Goal: Task Accomplishment & Management: Use online tool/utility

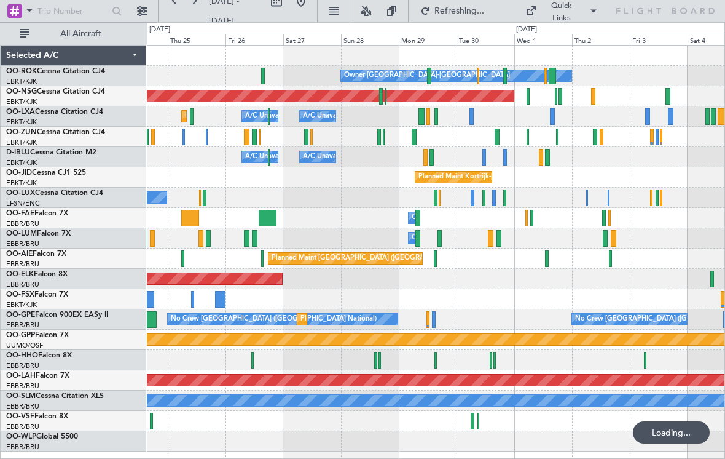
click at [529, 97] on div at bounding box center [528, 96] width 3 height 17
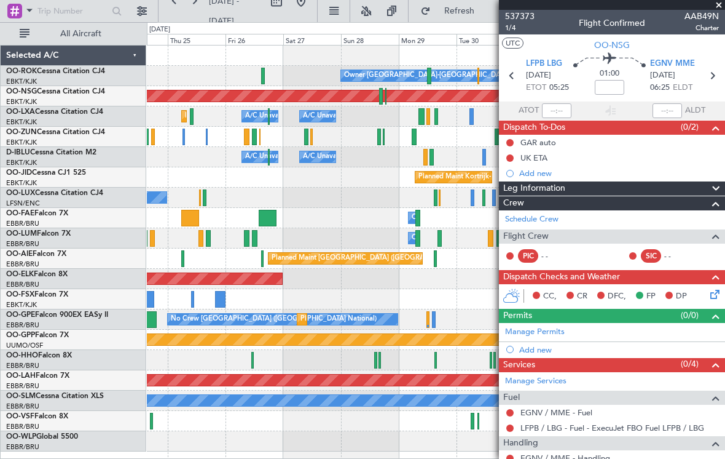
click at [719, 4] on span at bounding box center [719, 5] width 12 height 11
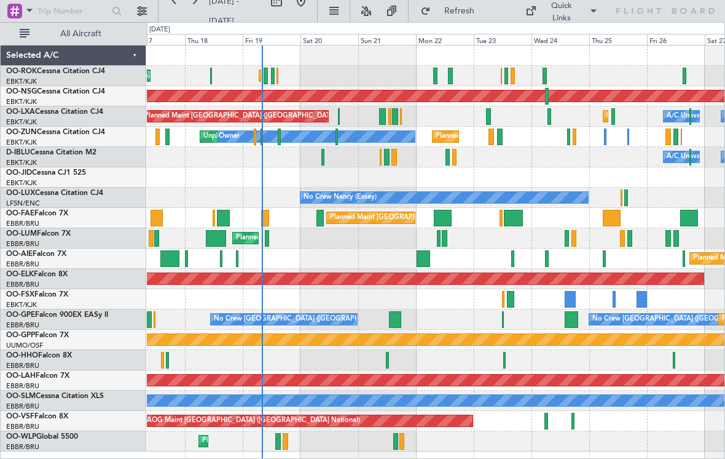
click at [569, 298] on div at bounding box center [571, 299] width 12 height 17
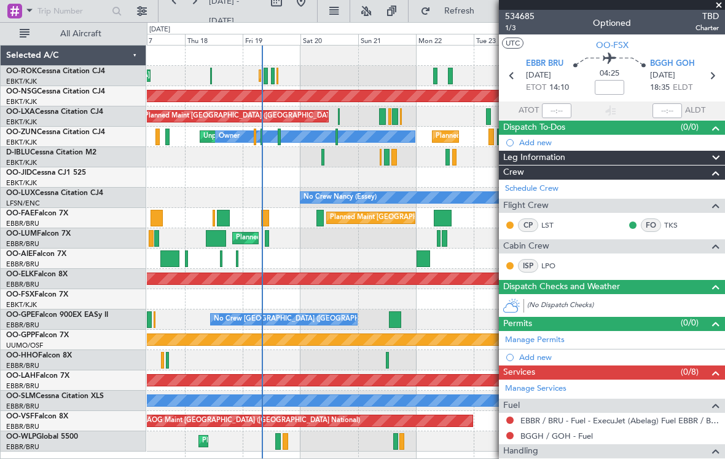
click at [719, 6] on span at bounding box center [719, 5] width 12 height 11
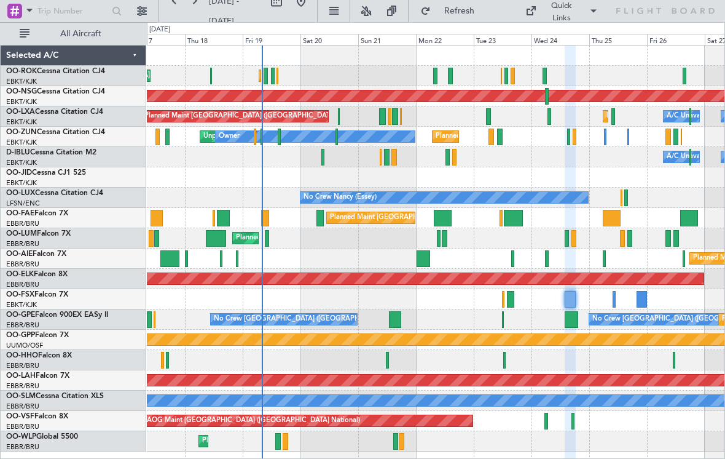
type input "0"
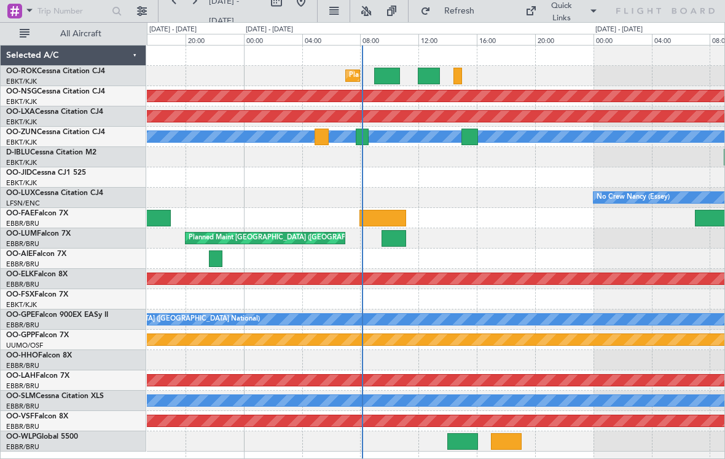
click at [361, 136] on div at bounding box center [362, 136] width 12 height 17
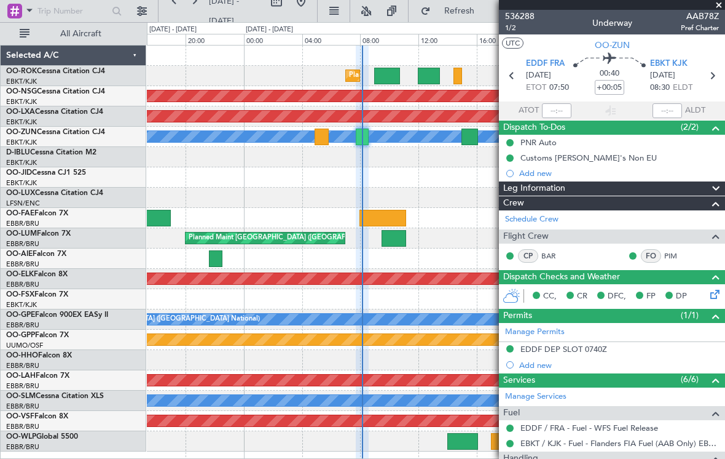
click at [717, 9] on span at bounding box center [719, 5] width 12 height 11
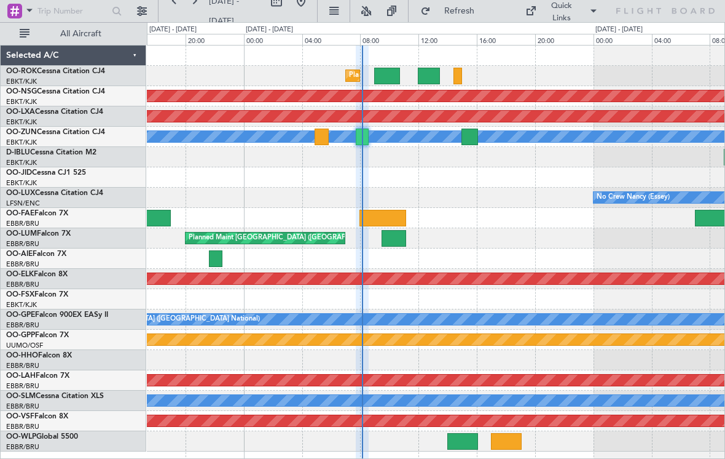
type input "0"
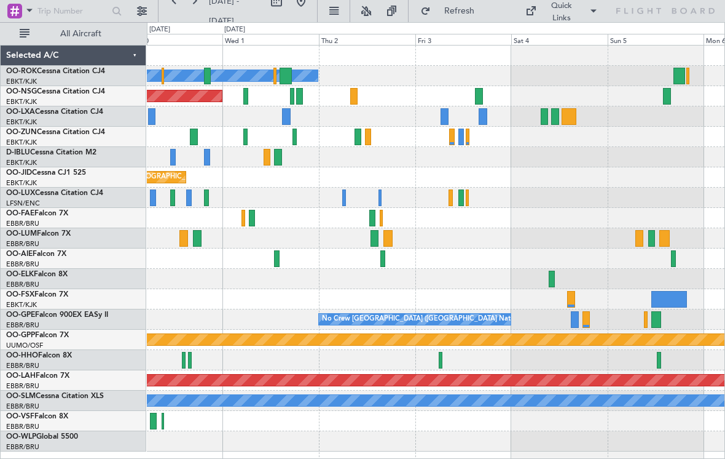
click at [478, 99] on div at bounding box center [479, 96] width 8 height 17
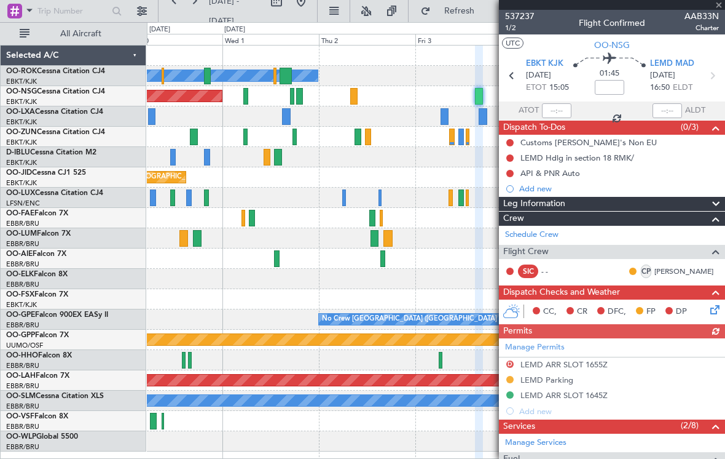
click at [722, 9] on div at bounding box center [612, 5] width 226 height 10
click at [723, 6] on span at bounding box center [719, 5] width 12 height 11
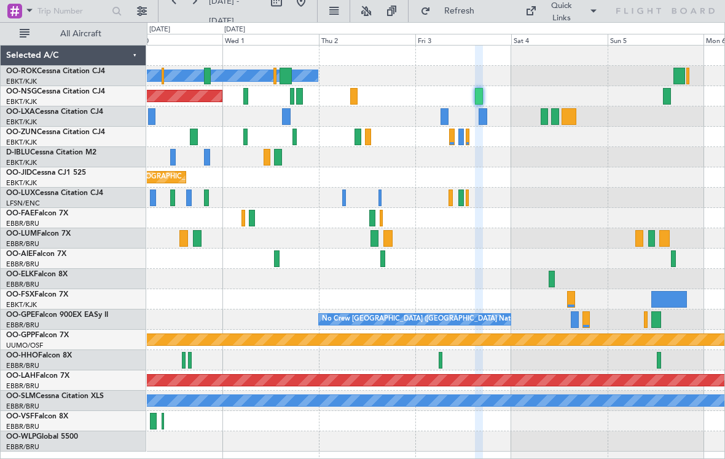
type input "0"
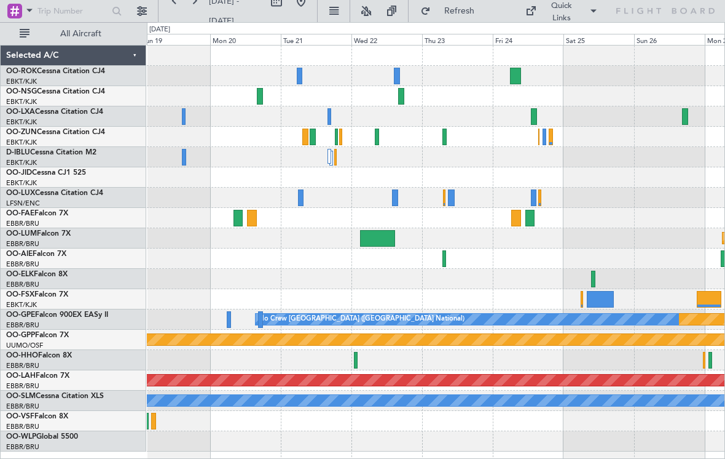
click at [536, 118] on div at bounding box center [534, 116] width 6 height 17
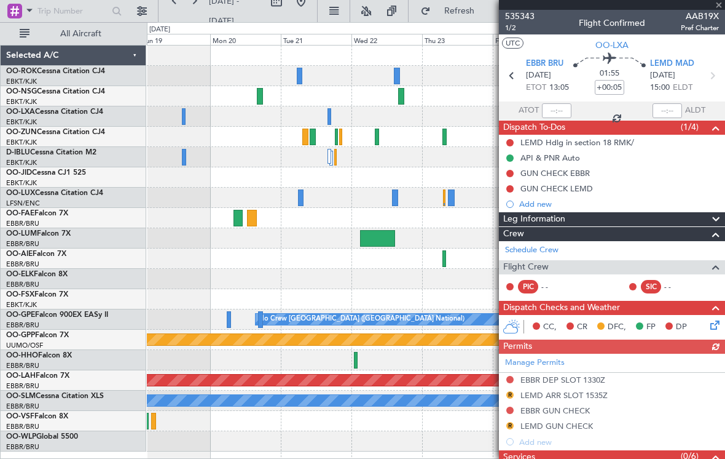
click at [717, 7] on div at bounding box center [612, 5] width 226 height 10
click at [719, 10] on span "AAB19X" at bounding box center [700, 16] width 38 height 13
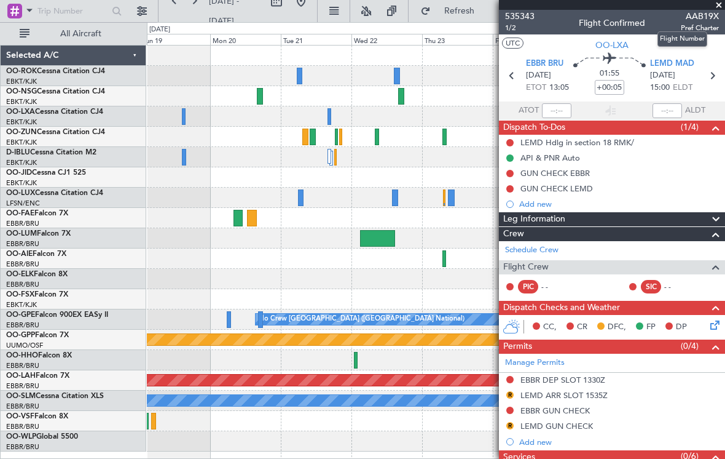
click at [717, 8] on span at bounding box center [719, 5] width 12 height 11
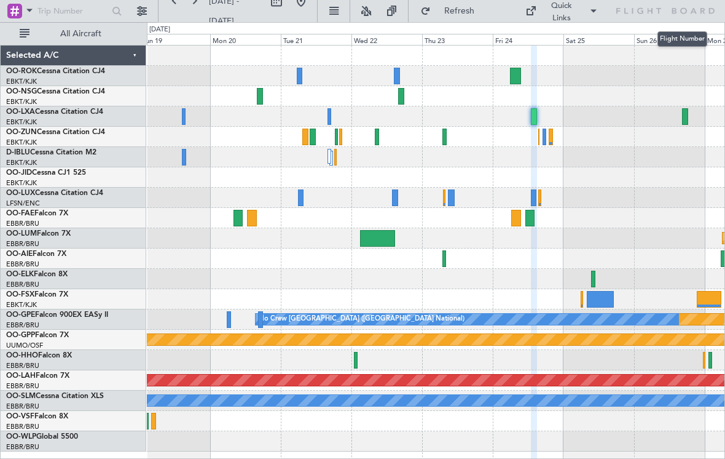
type input "0"
click at [532, 113] on div at bounding box center [534, 116] width 6 height 17
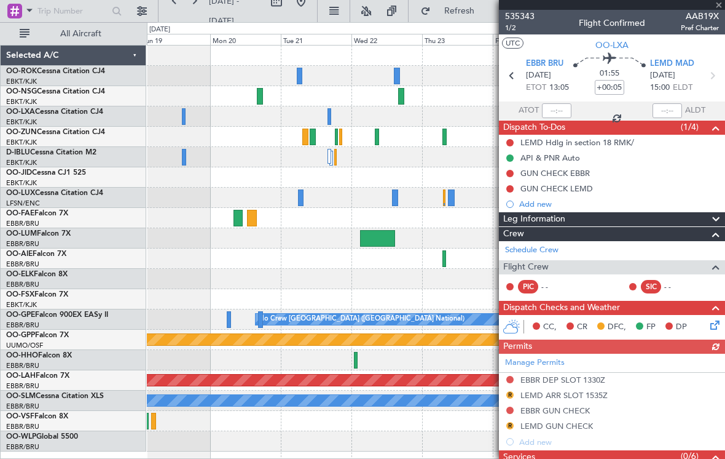
click at [722, 4] on div at bounding box center [612, 5] width 226 height 10
click at [722, 6] on span at bounding box center [719, 5] width 12 height 11
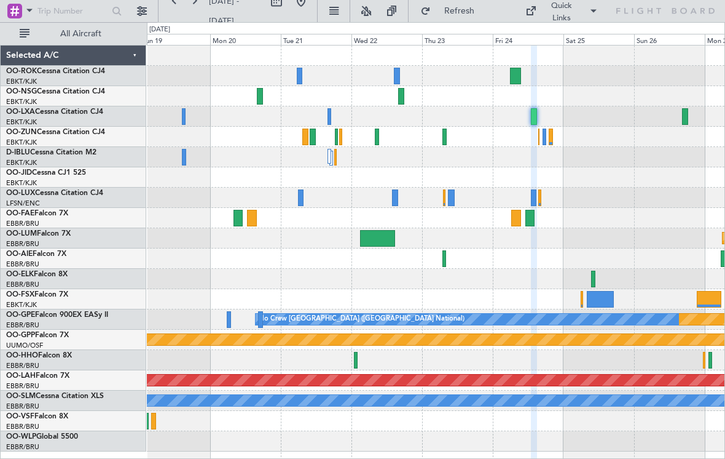
type input "0"
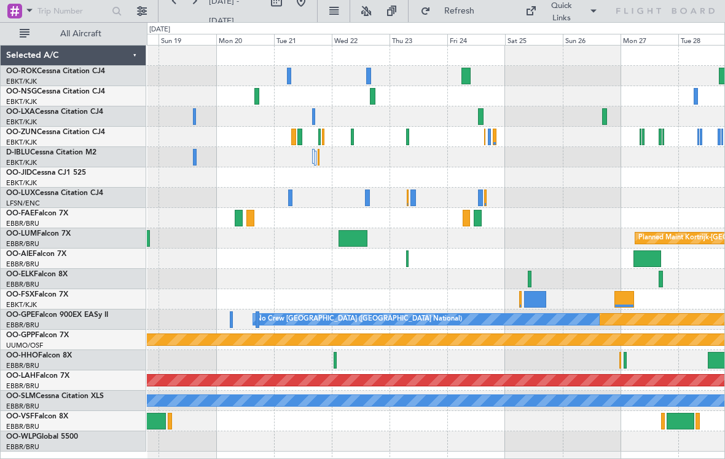
click at [479, 119] on div at bounding box center [481, 116] width 6 height 17
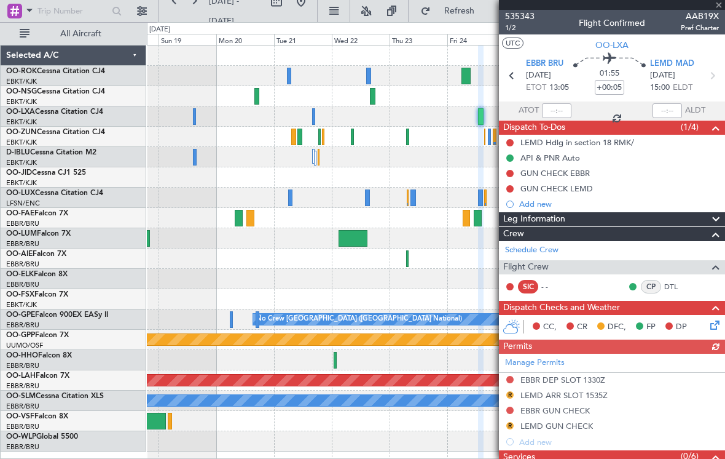
click at [720, 9] on div at bounding box center [612, 5] width 226 height 10
click at [718, 5] on div at bounding box center [612, 5] width 226 height 10
click at [721, 5] on span at bounding box center [719, 5] width 12 height 11
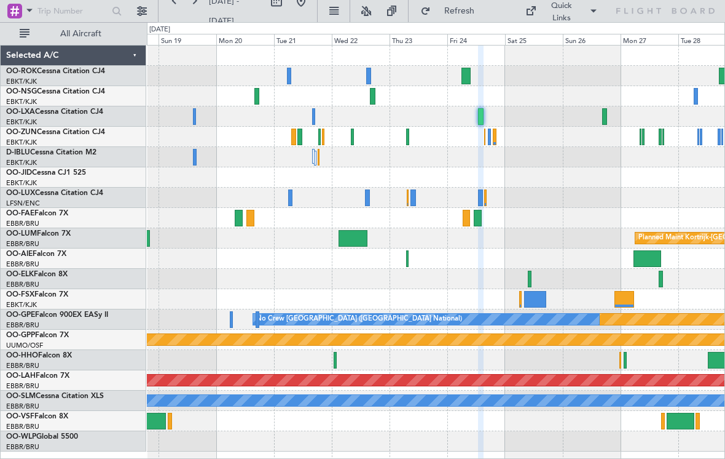
type input "0"
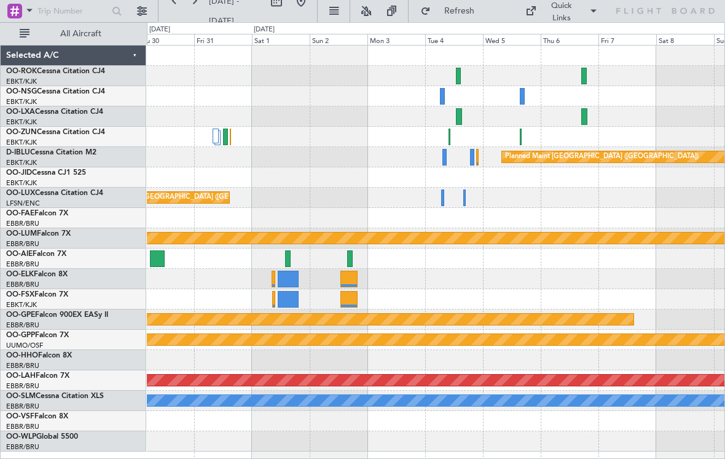
click at [463, 117] on div at bounding box center [436, 116] width 578 height 20
click at [456, 113] on div at bounding box center [459, 116] width 6 height 17
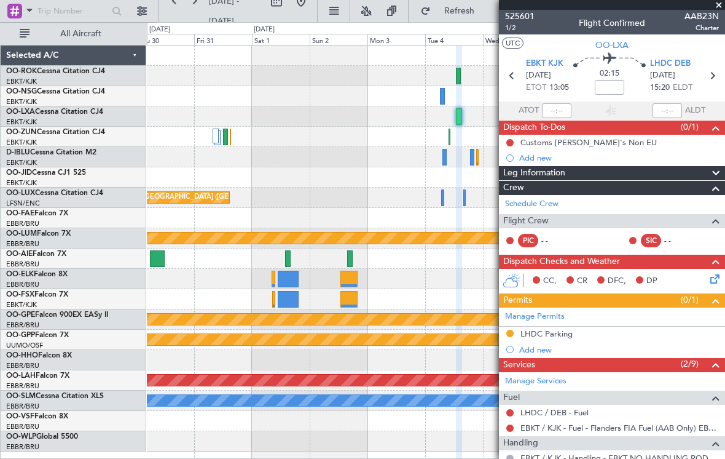
click at [719, 7] on span at bounding box center [719, 5] width 12 height 11
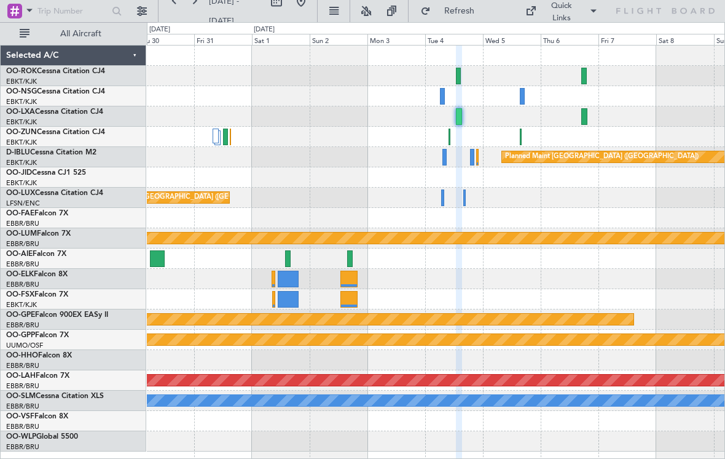
type input "0"
click at [462, 77] on div at bounding box center [436, 76] width 578 height 20
click at [460, 77] on div at bounding box center [459, 76] width 6 height 17
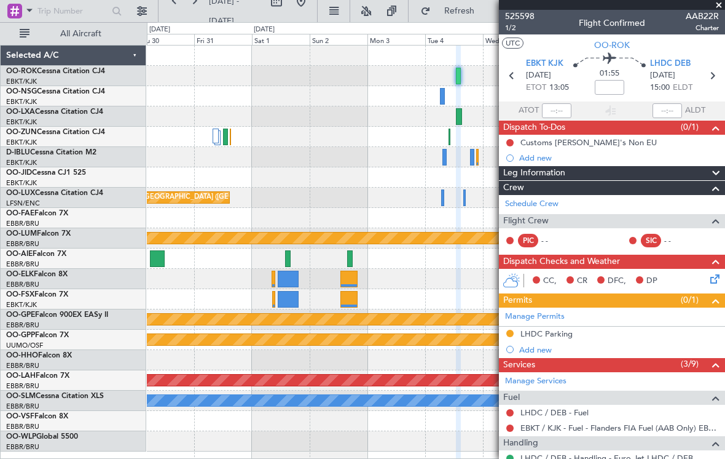
click at [720, 6] on span at bounding box center [719, 5] width 12 height 11
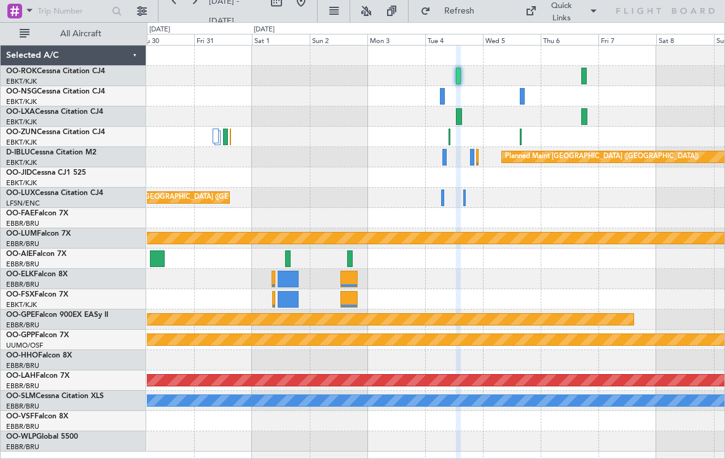
type input "0"
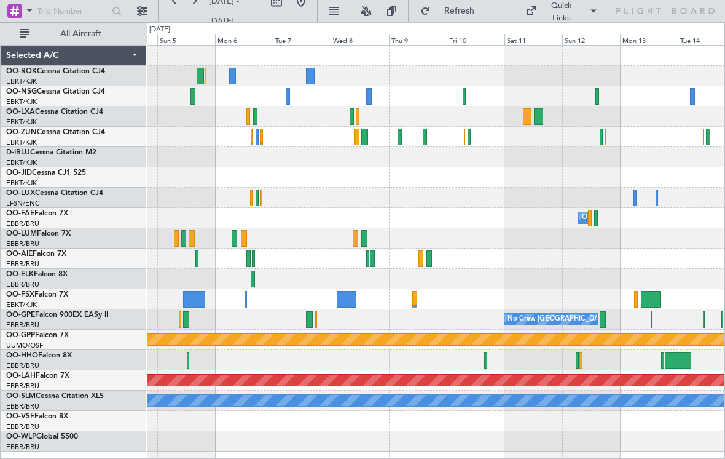
click at [463, 97] on div at bounding box center [464, 96] width 3 height 17
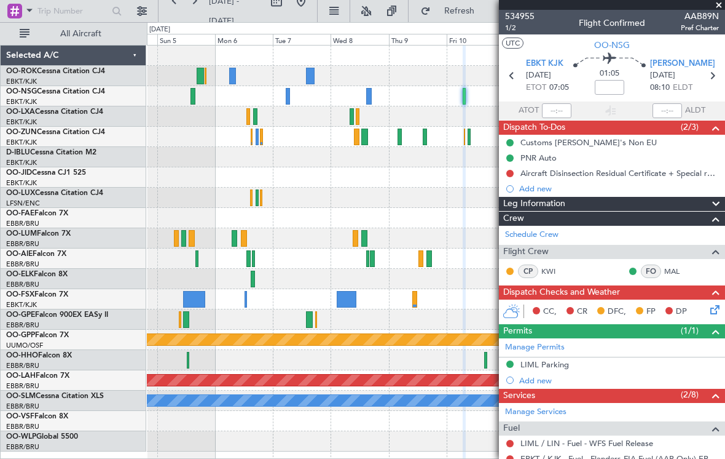
click at [719, 7] on span at bounding box center [719, 5] width 12 height 11
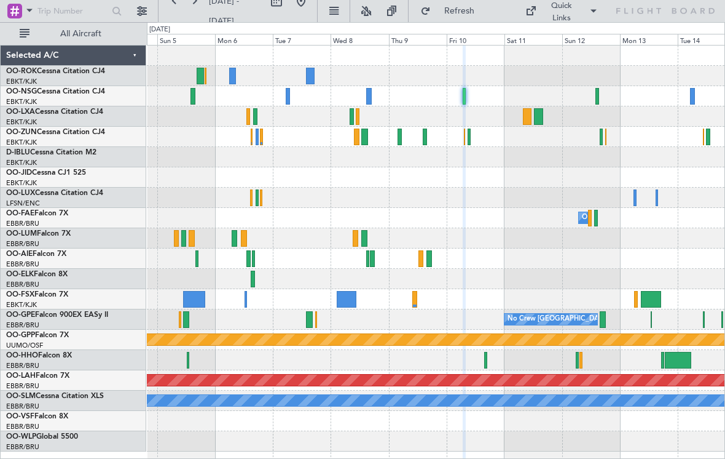
type input "0"
click at [470, 138] on div at bounding box center [469, 136] width 3 height 17
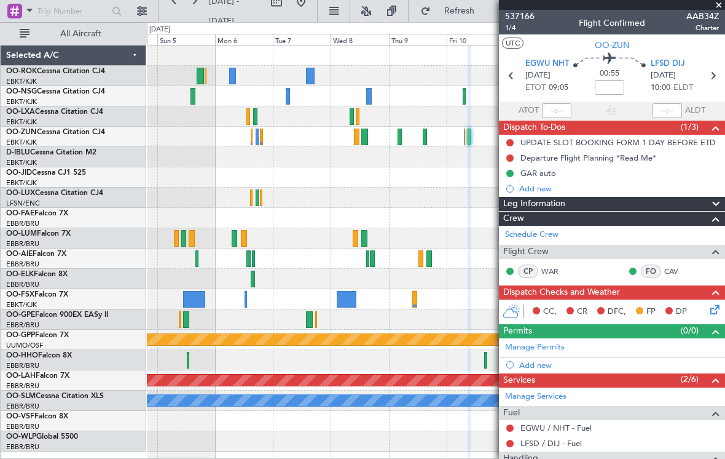
click at [720, 7] on span at bounding box center [719, 5] width 12 height 11
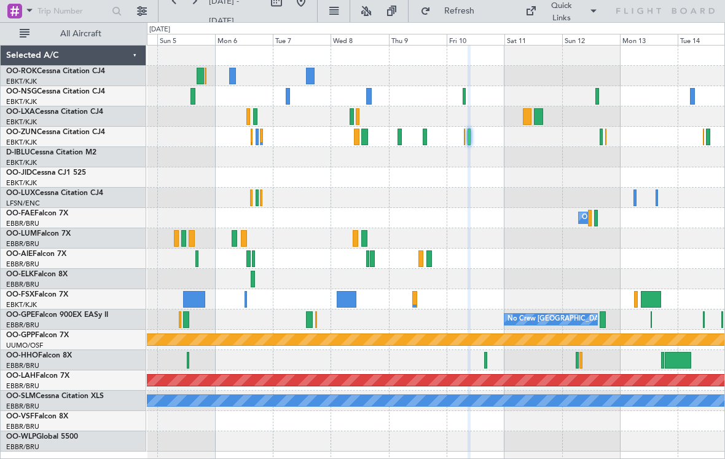
type input "0"
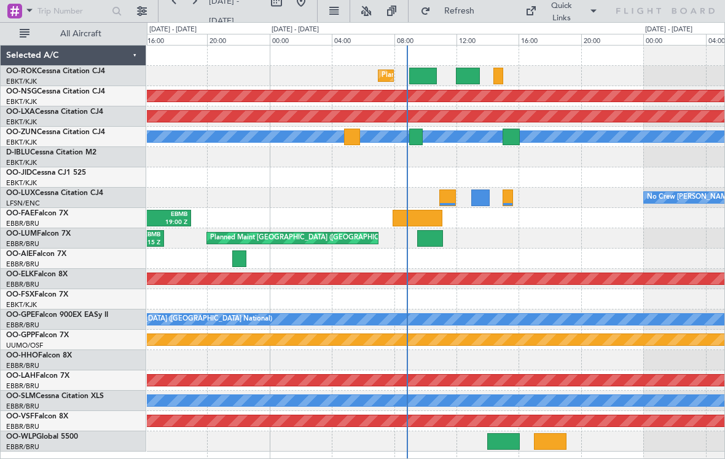
click at [422, 138] on div at bounding box center [416, 136] width 14 height 17
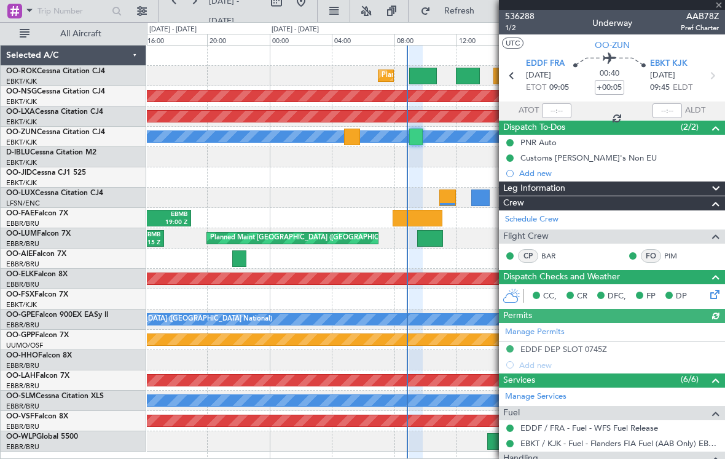
click at [719, 7] on span at bounding box center [719, 5] width 12 height 11
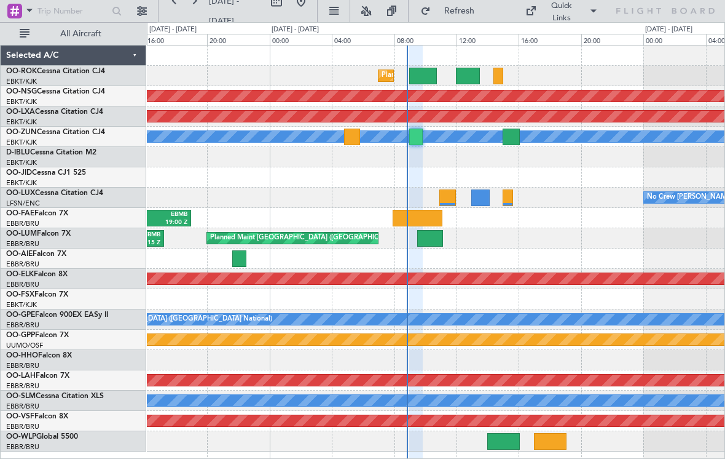
type input "0"
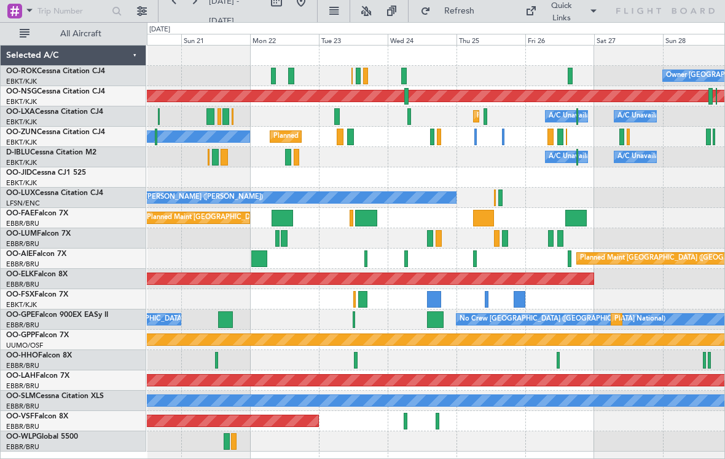
click at [434, 140] on div at bounding box center [432, 136] width 4 height 17
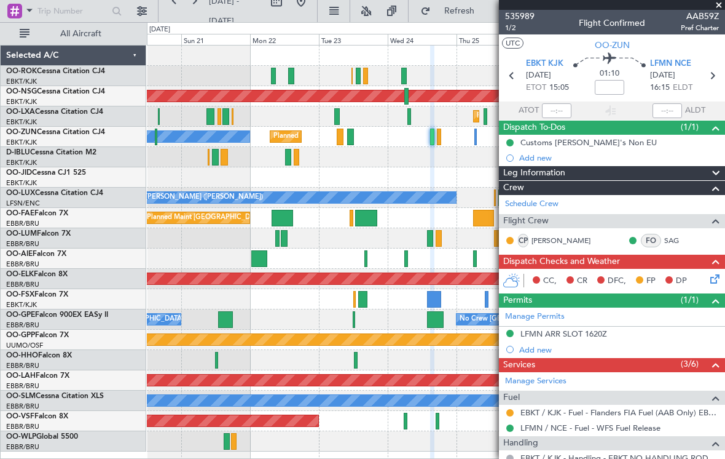
click at [719, 6] on span at bounding box center [719, 5] width 12 height 11
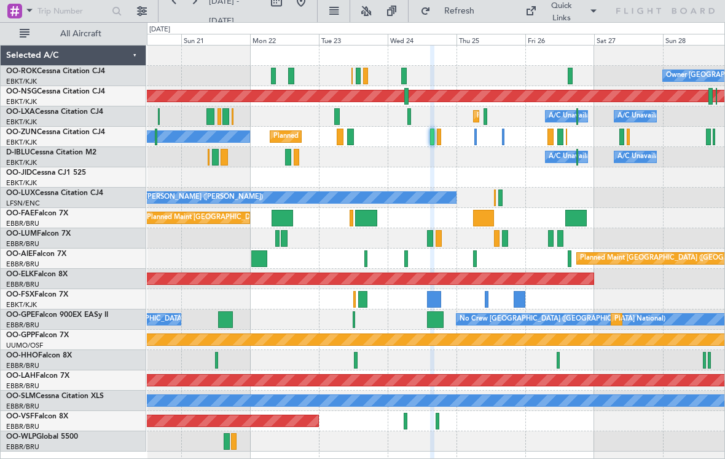
type input "0"
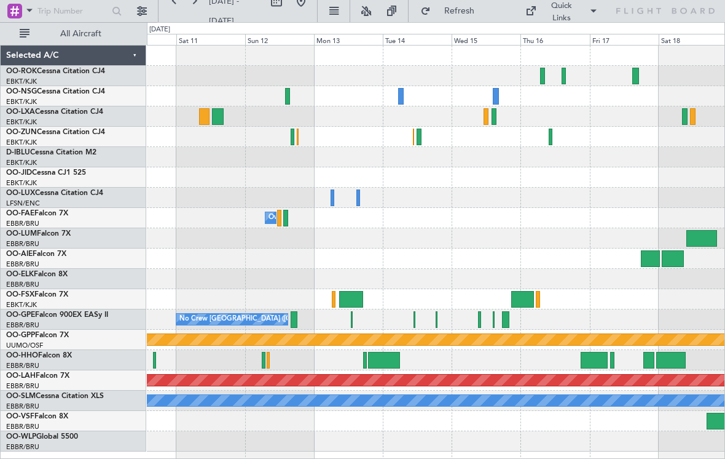
click at [425, 135] on div at bounding box center [436, 137] width 578 height 20
click at [420, 147] on div at bounding box center [436, 157] width 578 height 20
click at [428, 138] on div at bounding box center [436, 137] width 578 height 20
click at [425, 140] on div at bounding box center [436, 137] width 578 height 20
click at [553, 136] on div at bounding box center [436, 137] width 578 height 20
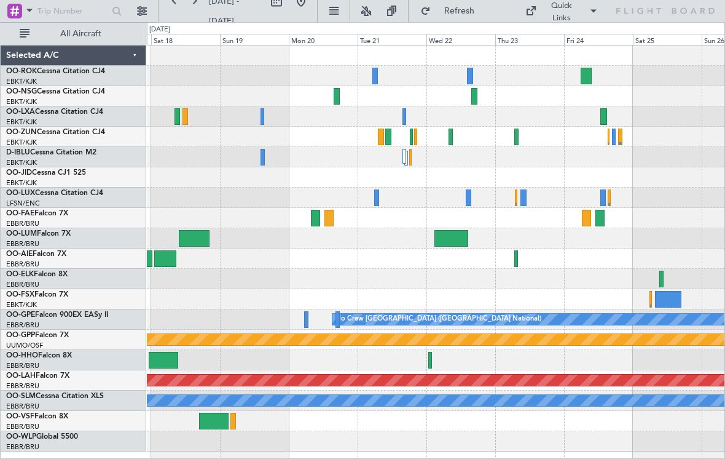
click at [473, 99] on div at bounding box center [474, 96] width 6 height 17
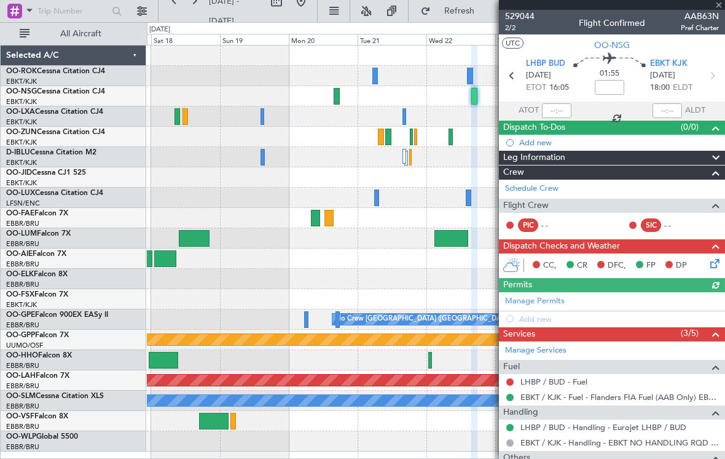
click at [719, 8] on div at bounding box center [612, 5] width 226 height 10
click at [717, 7] on span at bounding box center [719, 5] width 12 height 11
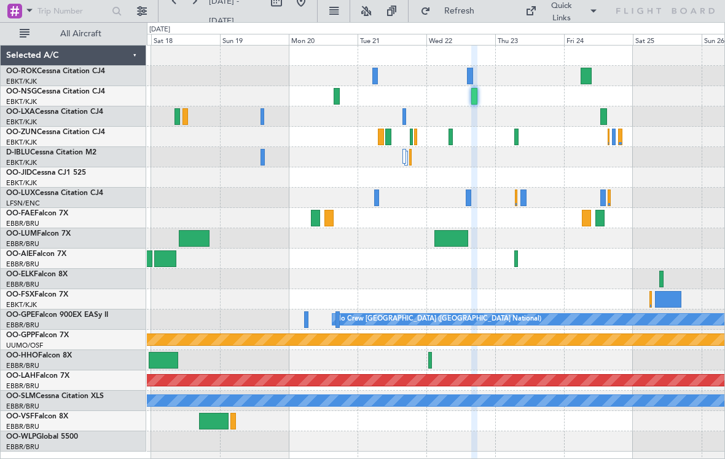
type input "0"
